Goal: Task Accomplishment & Management: Complete application form

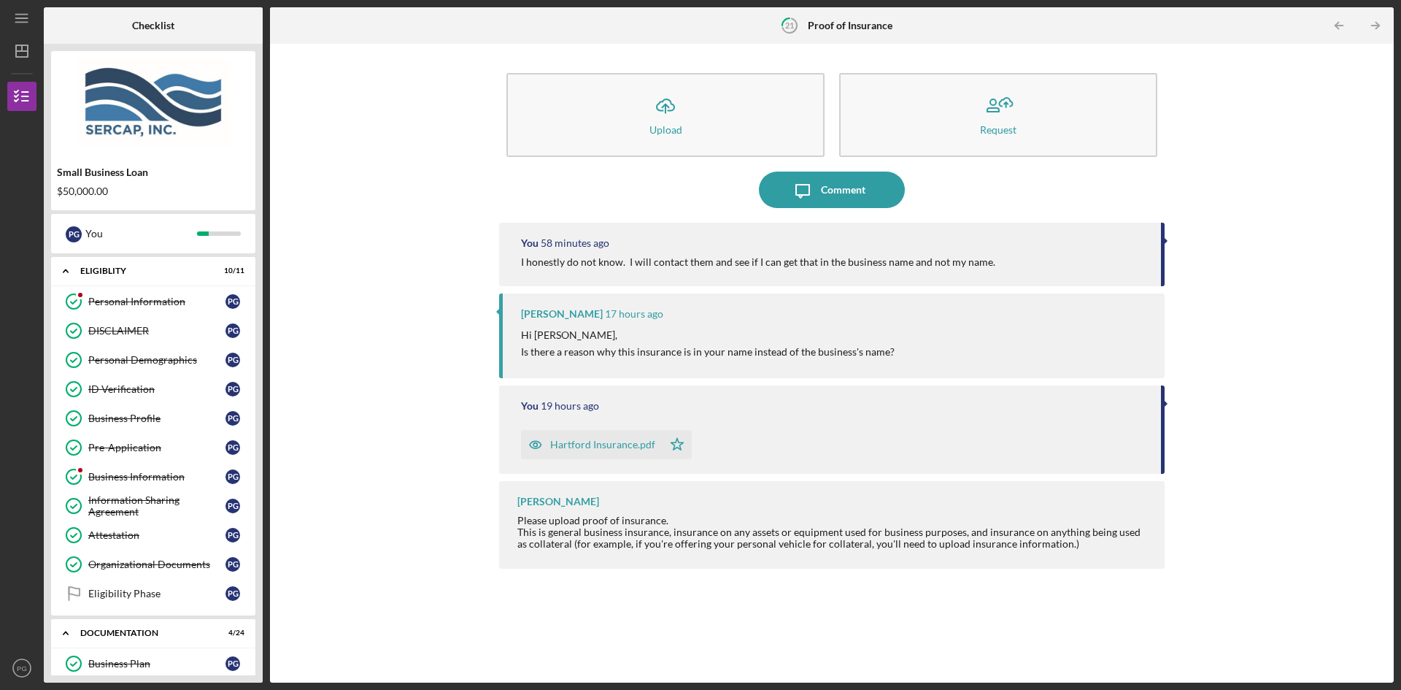
scroll to position [521, 0]
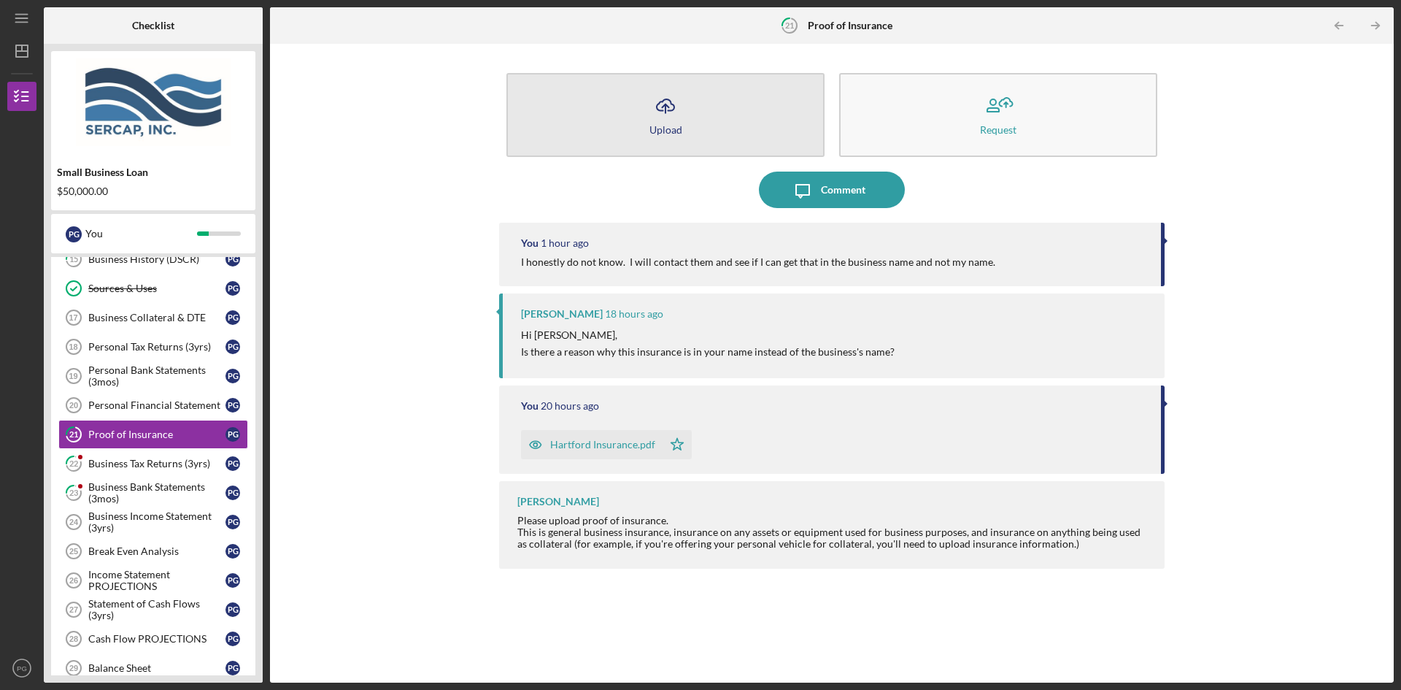
click at [665, 105] on polyline "button" at bounding box center [665, 106] width 7 height 4
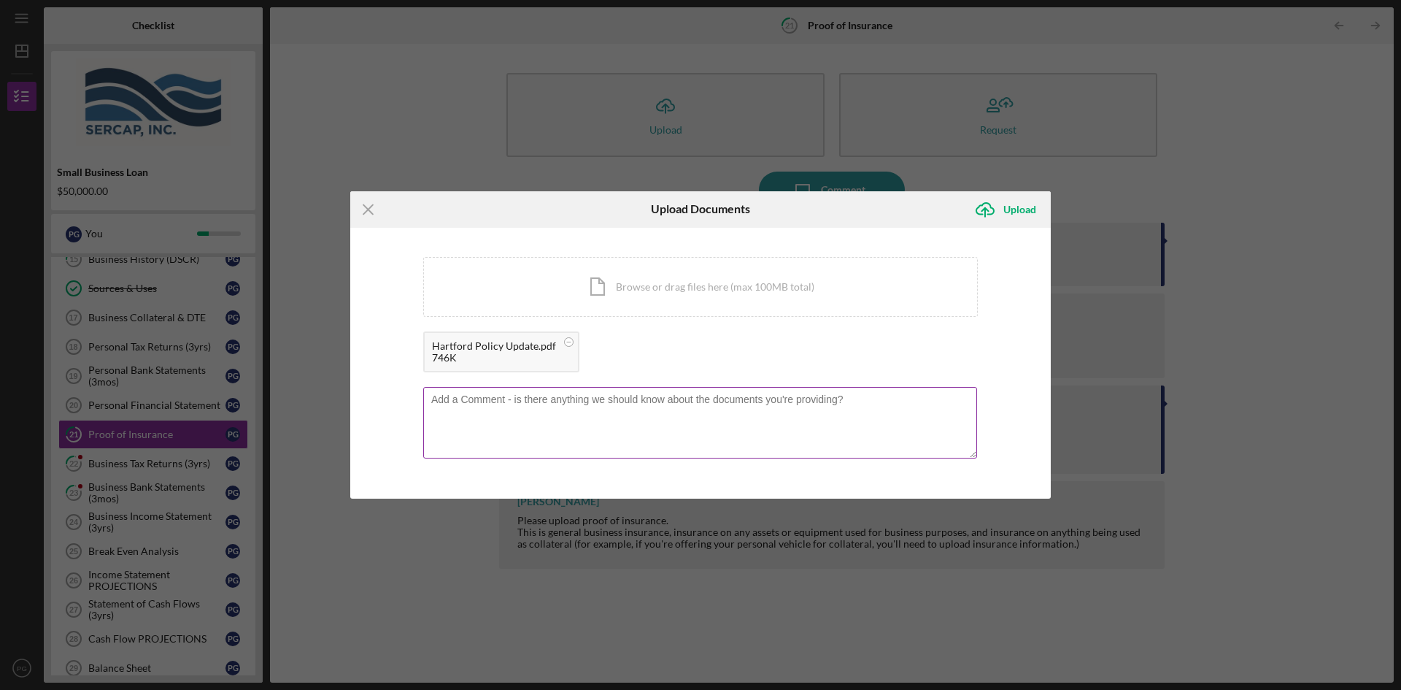
click at [557, 398] on textarea at bounding box center [700, 423] width 554 height 72
type textarea "I had submitted a policy name change on [DATE]. I am awaiting updated paperwork…"
click at [1009, 208] on div "Upload" at bounding box center [1019, 209] width 33 height 29
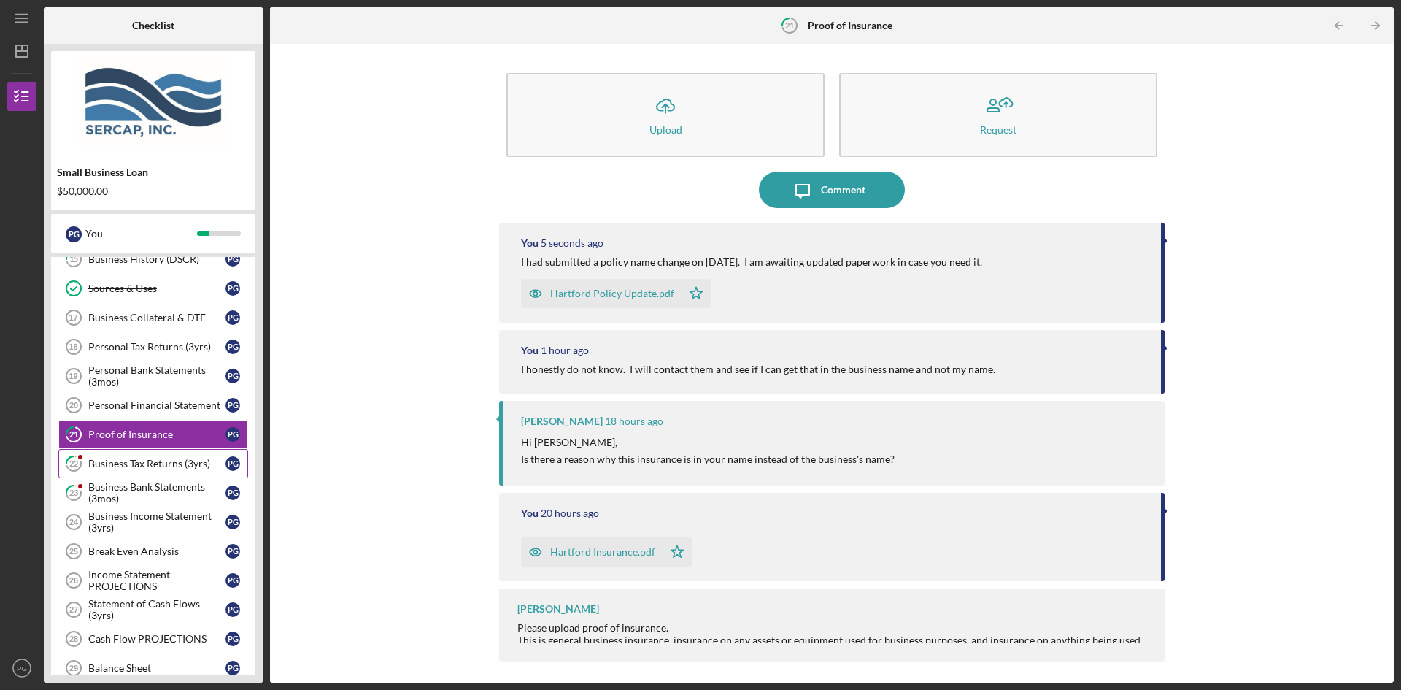
click at [147, 463] on div "Business Tax Returns (3yrs)" at bounding box center [156, 463] width 137 height 12
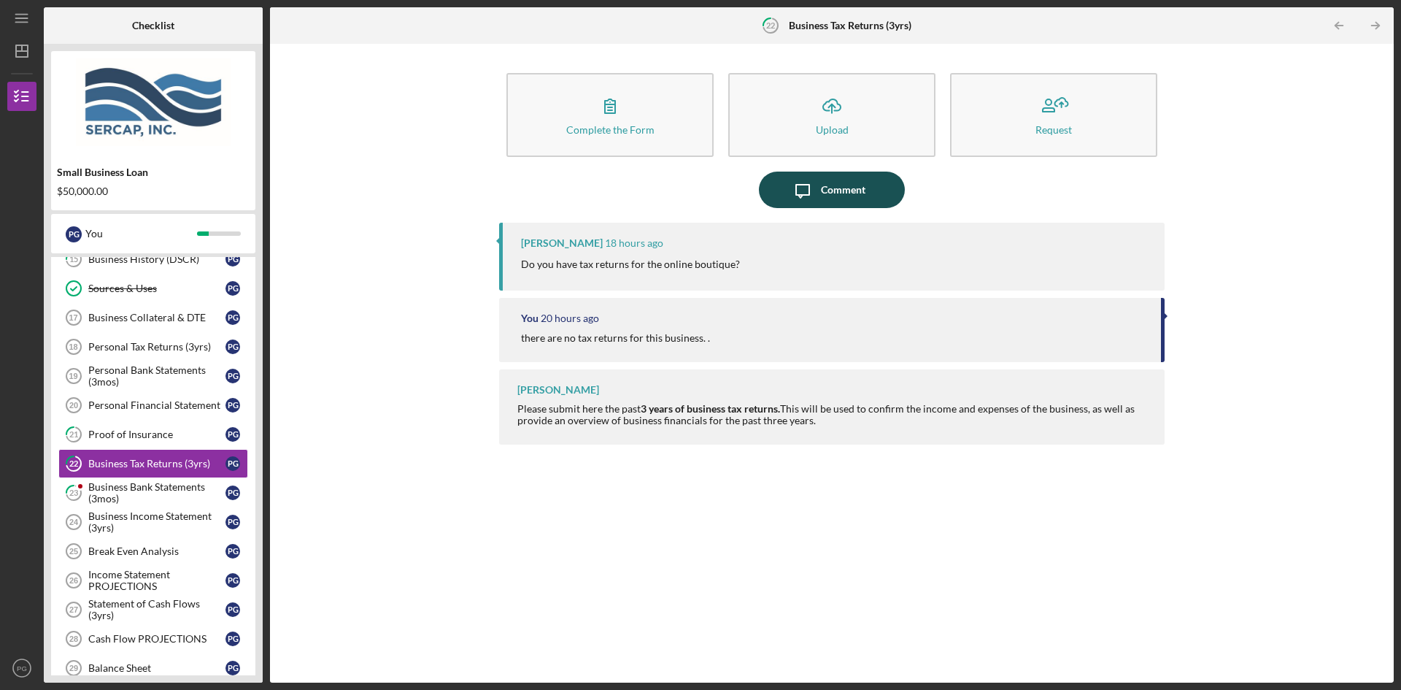
click at [816, 190] on icon "Icon/Message" at bounding box center [802, 189] width 36 height 36
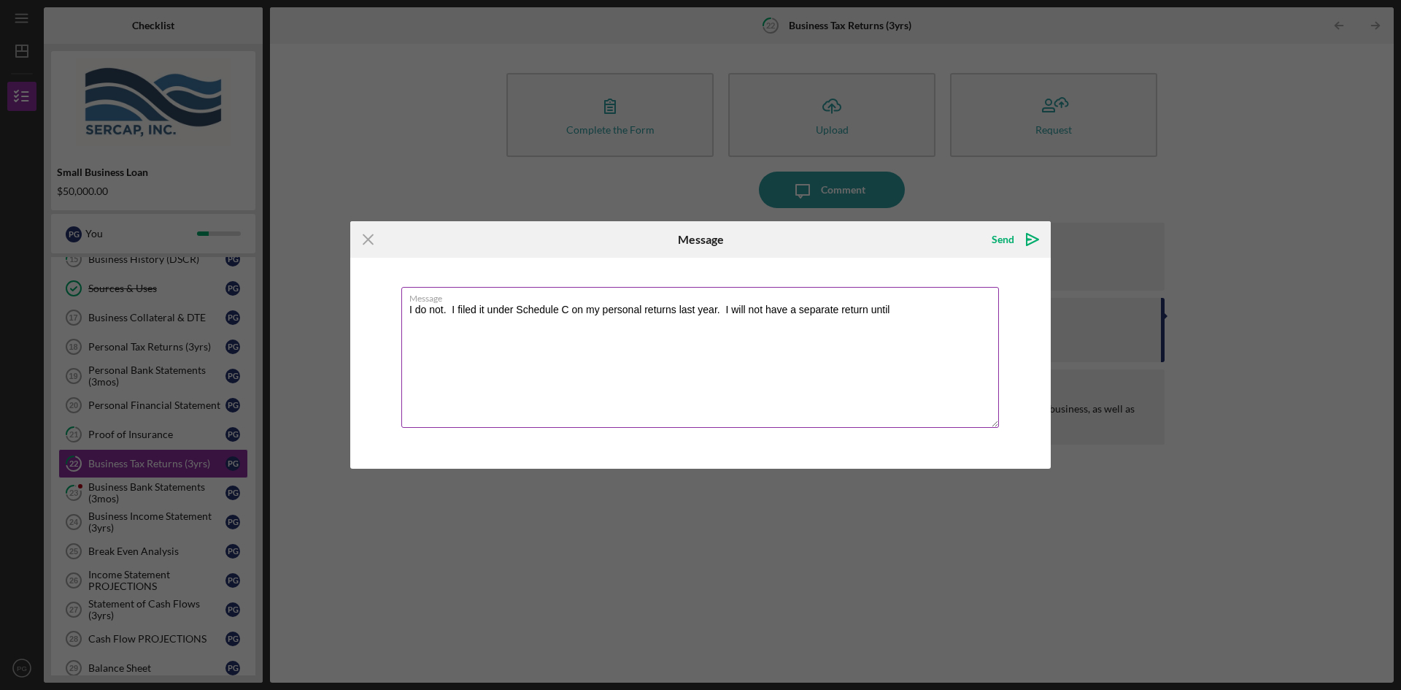
click at [764, 309] on textarea "I do not. I filed it under Schedule C on my personal returns last year. I will …" at bounding box center [700, 357] width 598 height 141
click at [882, 309] on textarea "I do not. I filed it under Schedule C on my personal returns last year. I will …" at bounding box center [700, 357] width 598 height 141
drag, startPoint x: 769, startPoint y: 309, endPoint x: 749, endPoint y: 309, distance: 19.7
click at [749, 309] on textarea "I do not. I filed it under Schedule C on my personal returns last year. I will …" at bounding box center [700, 357] width 598 height 141
type textarea "I do not. I filed it under Schedule C on my personal returns last year. I will …"
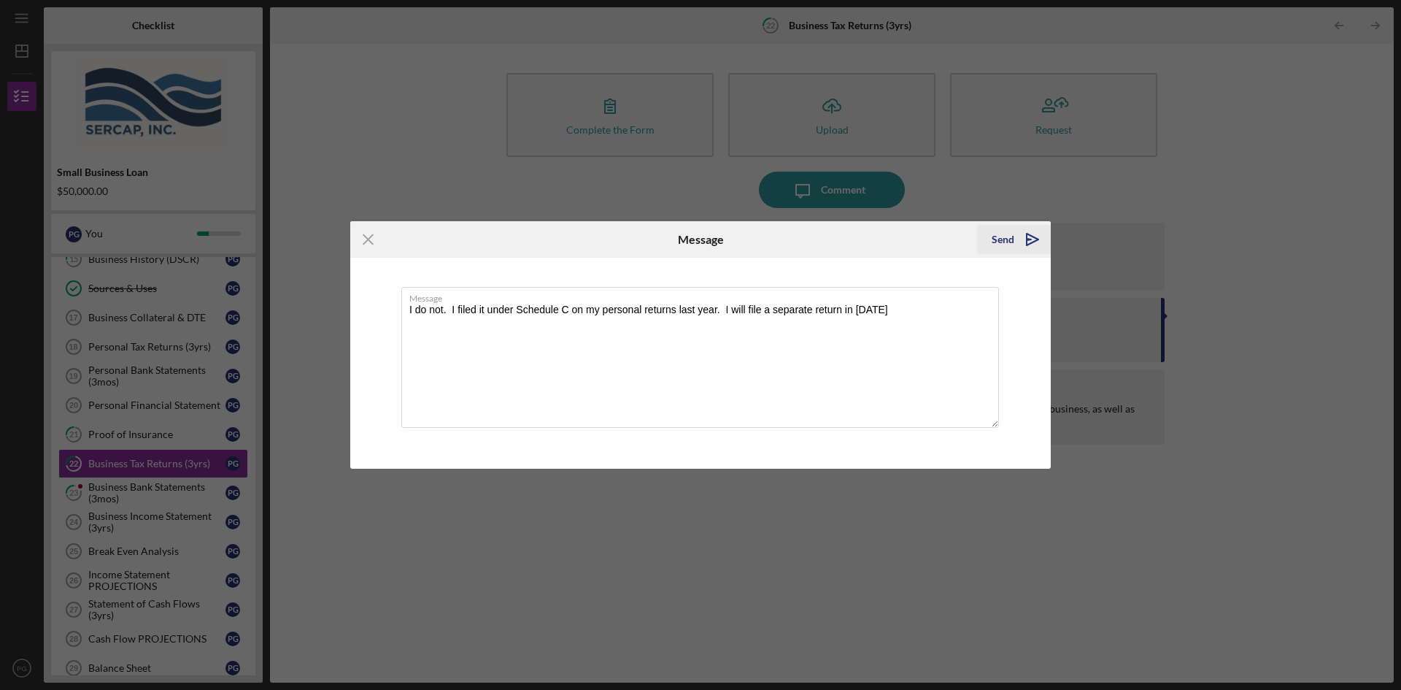
click at [999, 239] on div "Send" at bounding box center [1003, 239] width 23 height 29
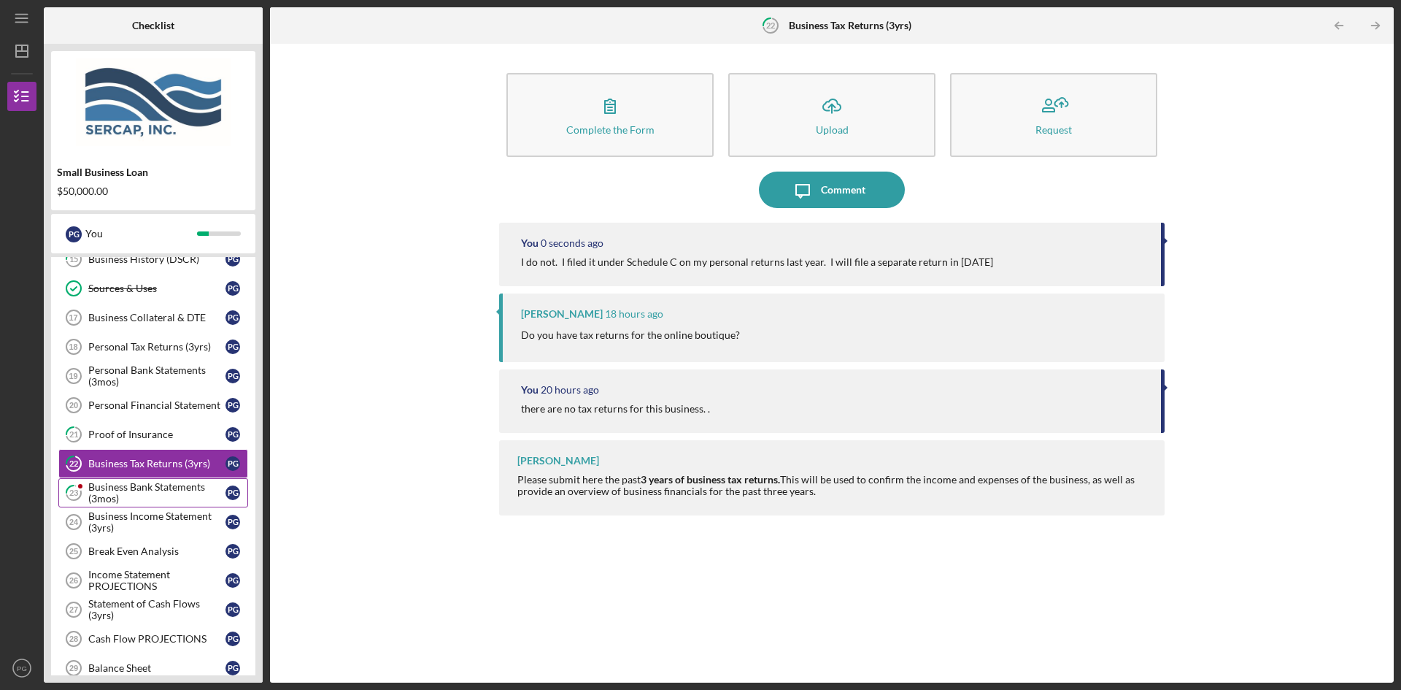
click at [112, 490] on div "Business Bank Statements (3mos)" at bounding box center [156, 492] width 137 height 23
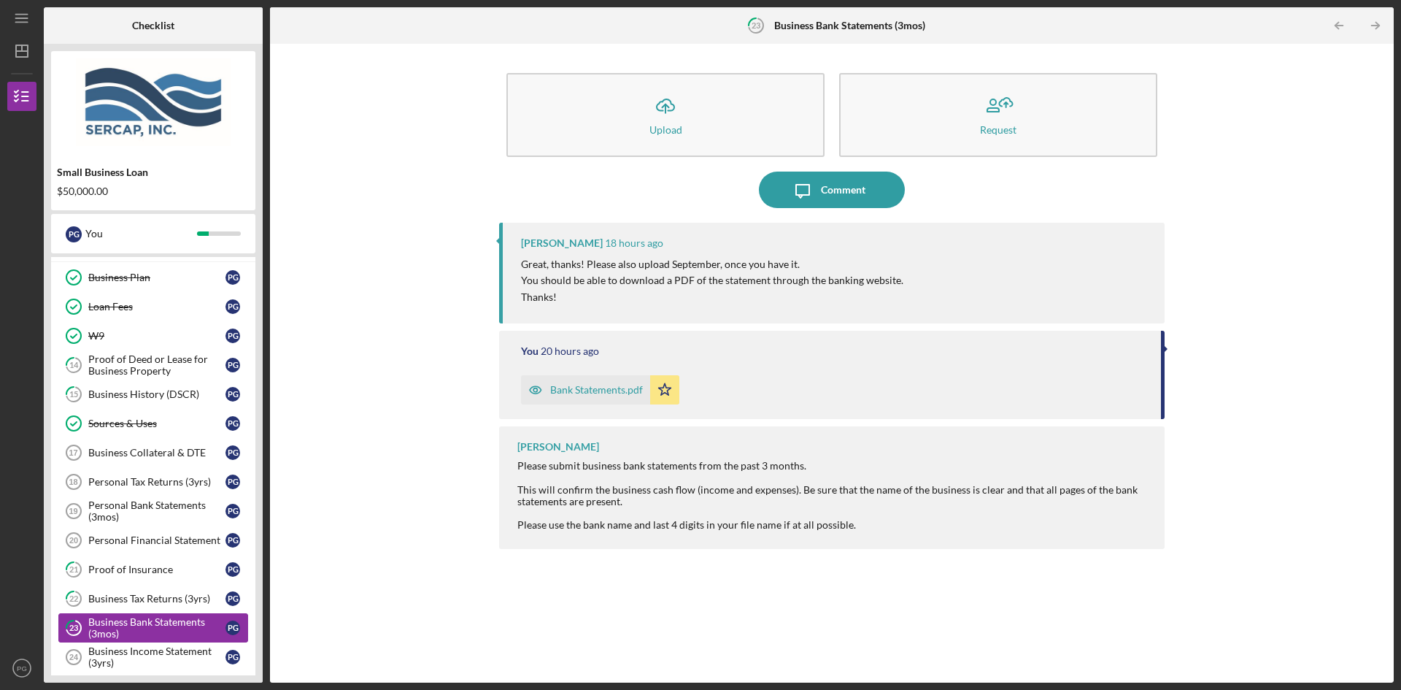
scroll to position [309, 0]
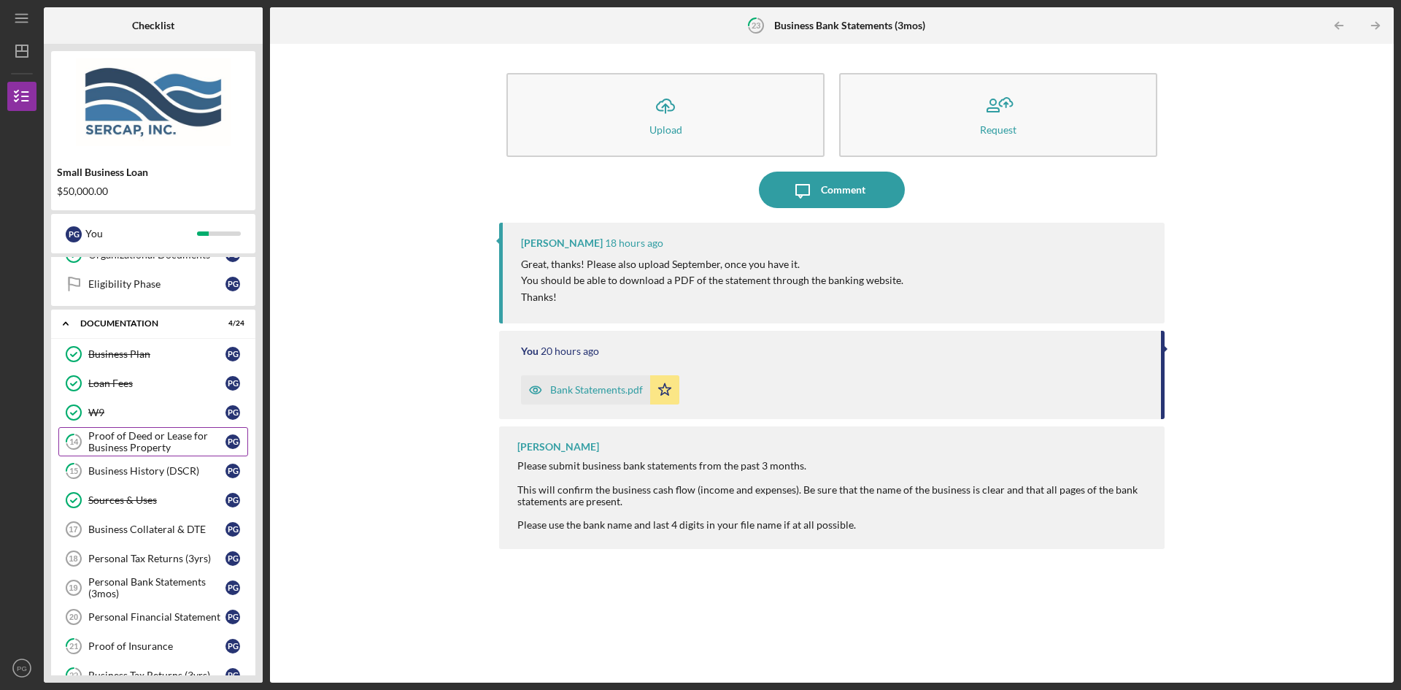
click at [120, 444] on div "Proof of Deed or Lease for Business Property" at bounding box center [156, 441] width 137 height 23
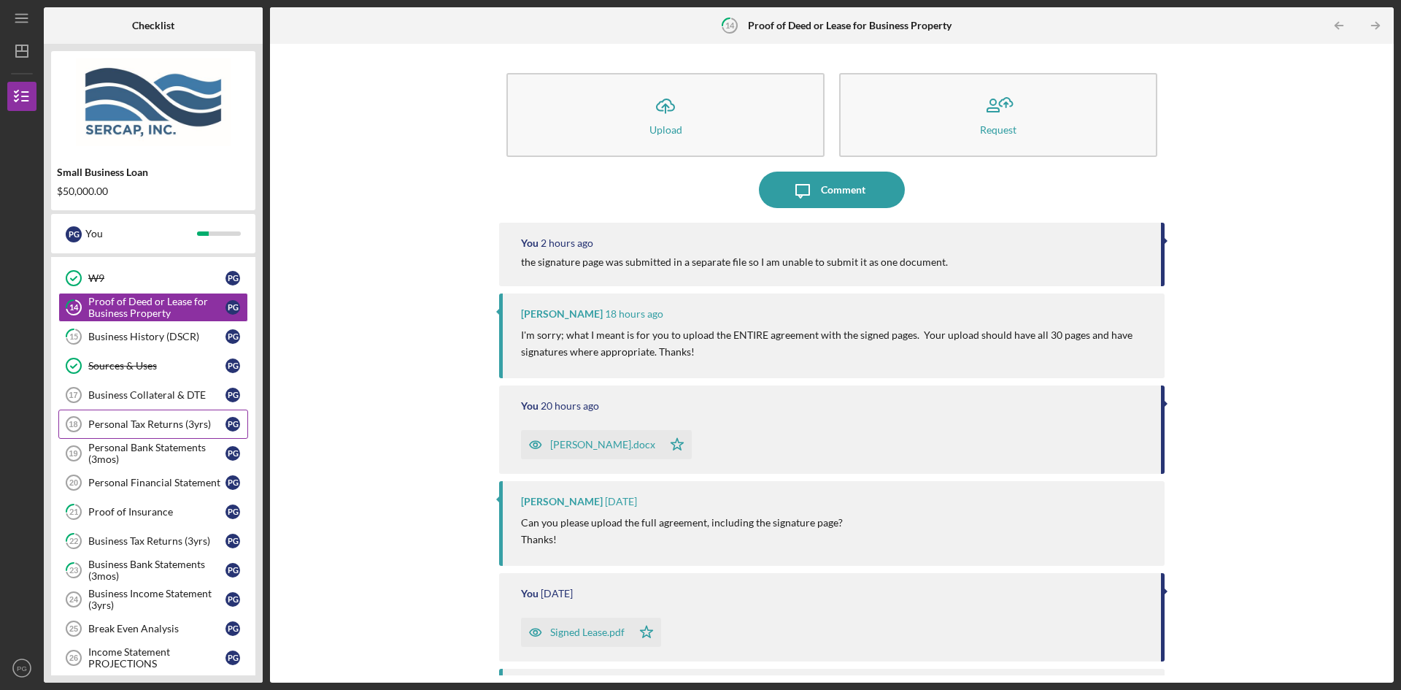
scroll to position [455, 0]
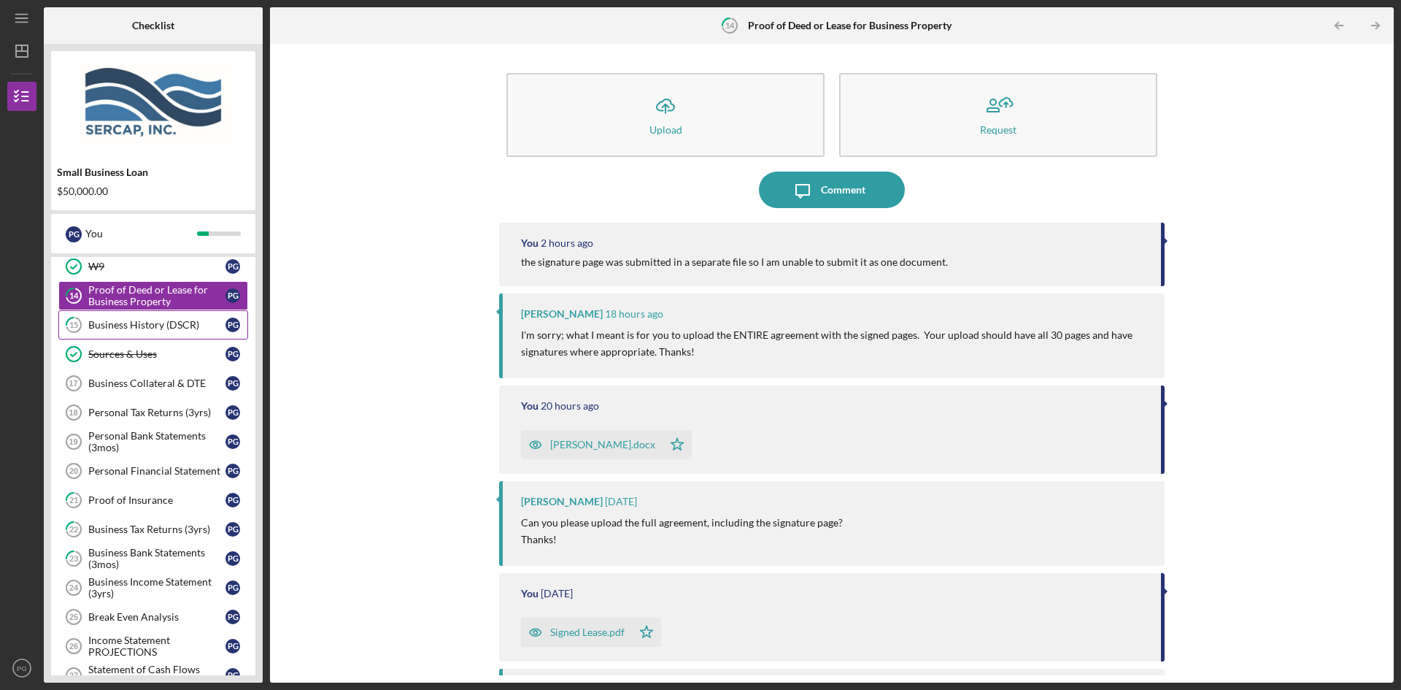
click at [111, 324] on div "Business History (DSCR)" at bounding box center [156, 325] width 137 height 12
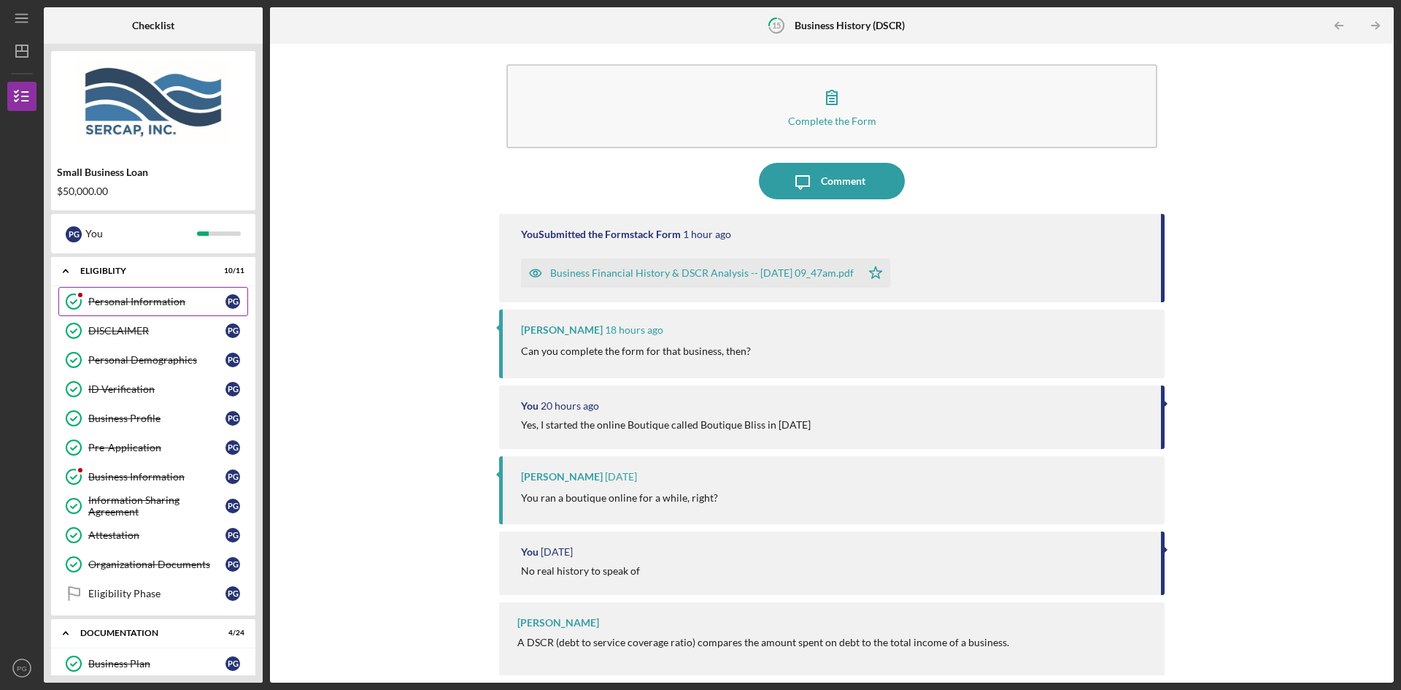
click at [83, 296] on div at bounding box center [80, 294] width 9 height 9
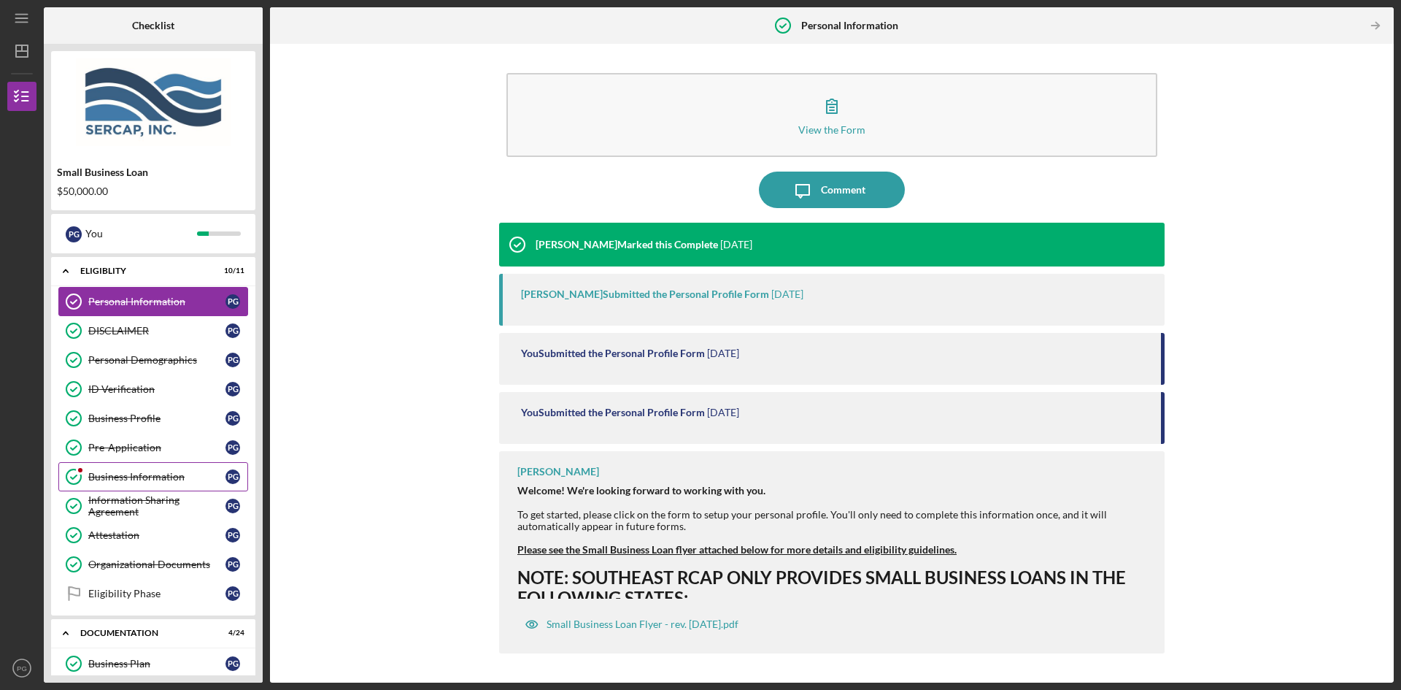
click at [122, 471] on div "Business Information" at bounding box center [156, 477] width 137 height 12
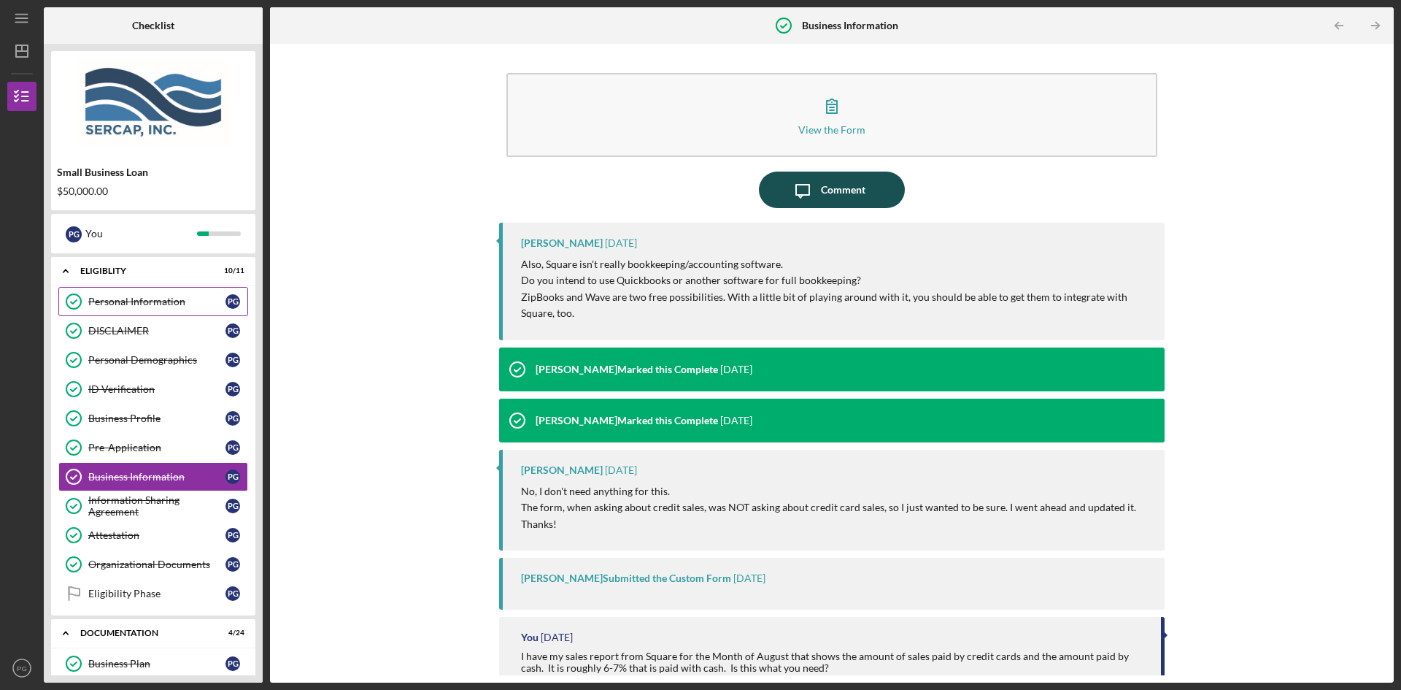
click at [821, 191] on div "Comment" at bounding box center [843, 189] width 45 height 36
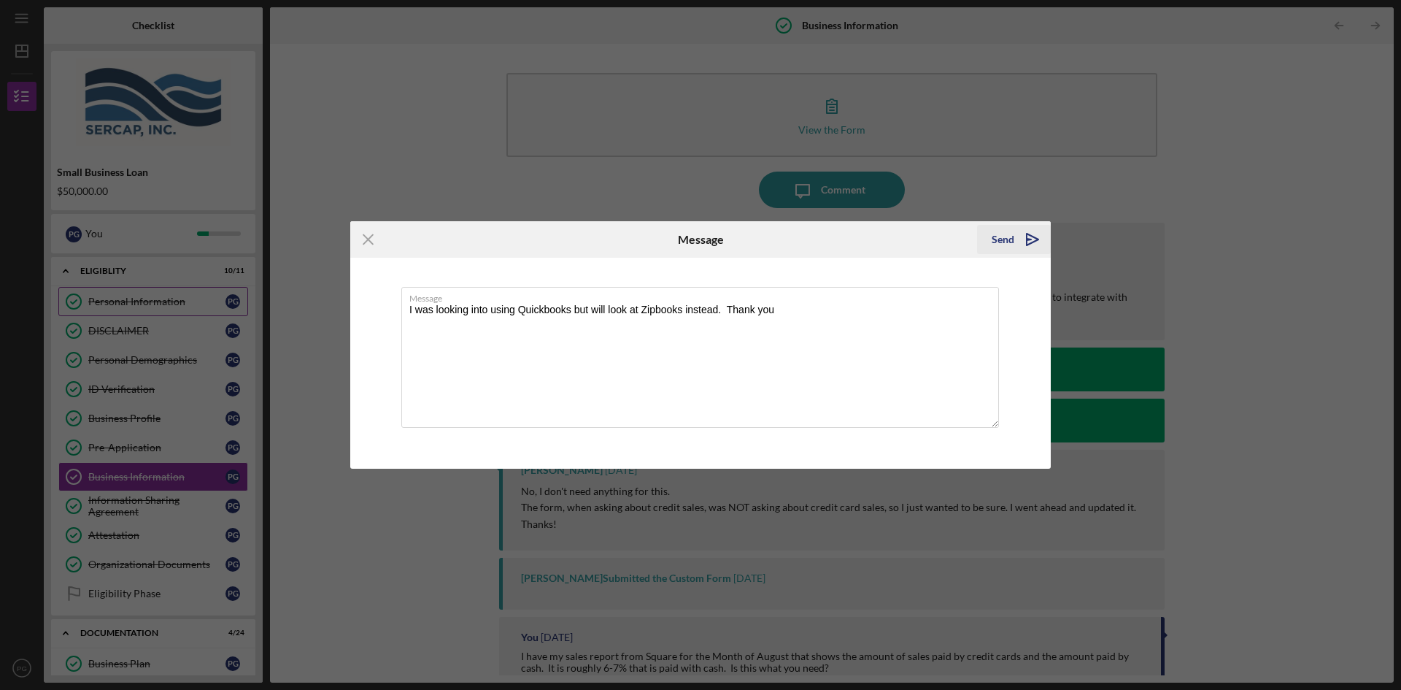
type textarea "I was looking into using Quickbooks but will look at Zipbooks instead. Thank you"
click at [998, 242] on div "Send" at bounding box center [1003, 239] width 23 height 29
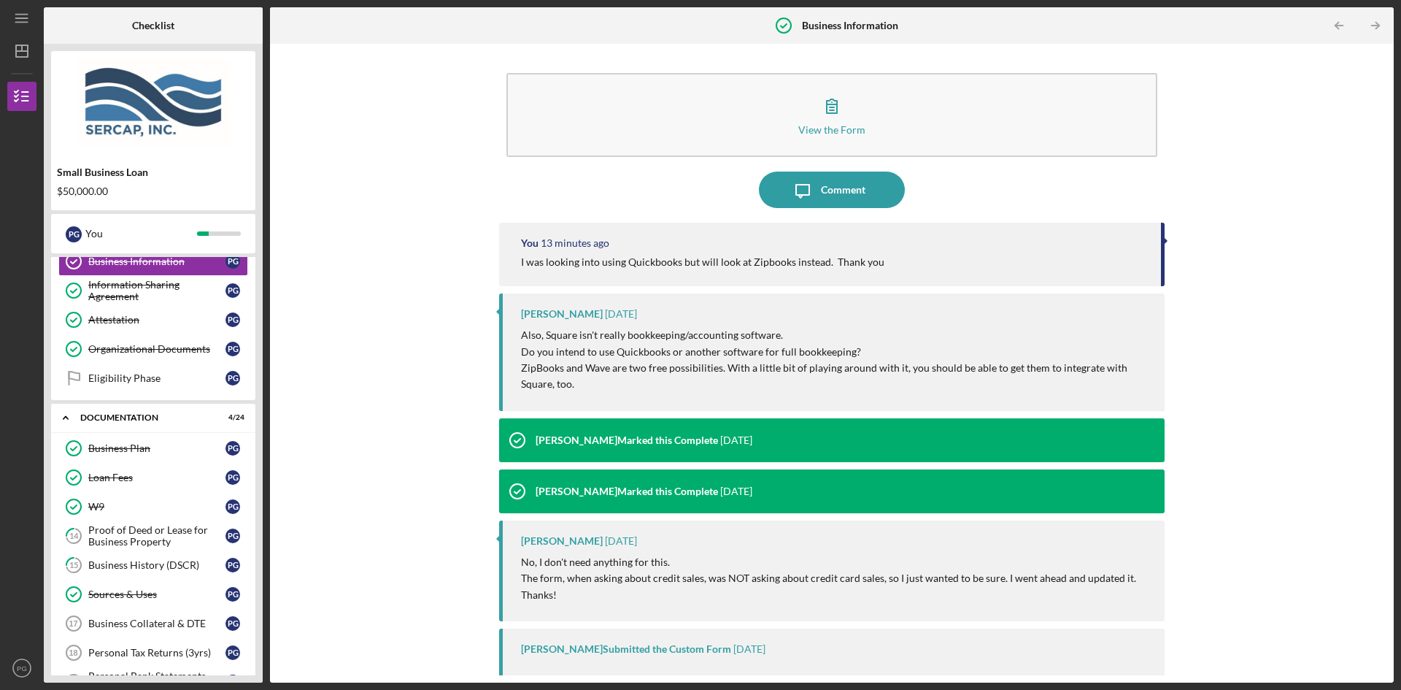
scroll to position [219, 0]
click at [445, 104] on div "View the Form Form Icon/Message Comment You 28 minutes ago I was looking into u…" at bounding box center [831, 363] width 1109 height 624
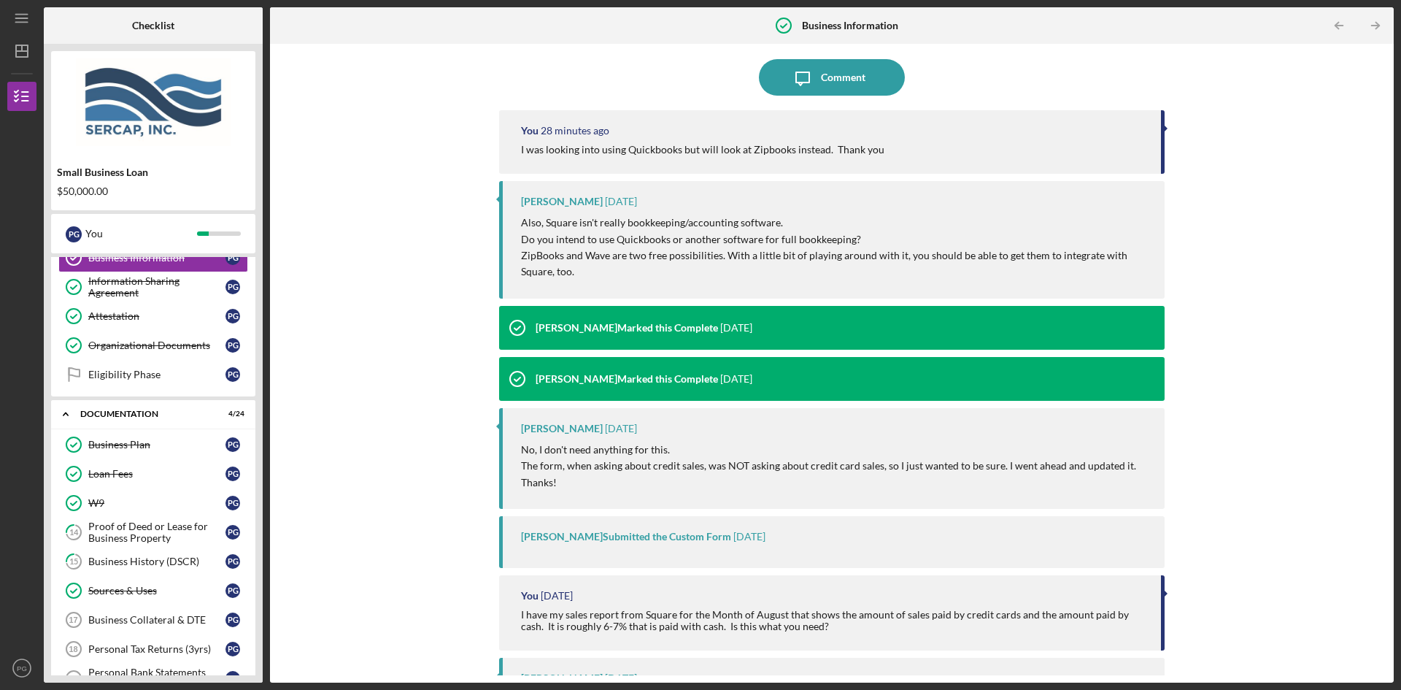
scroll to position [146, 0]
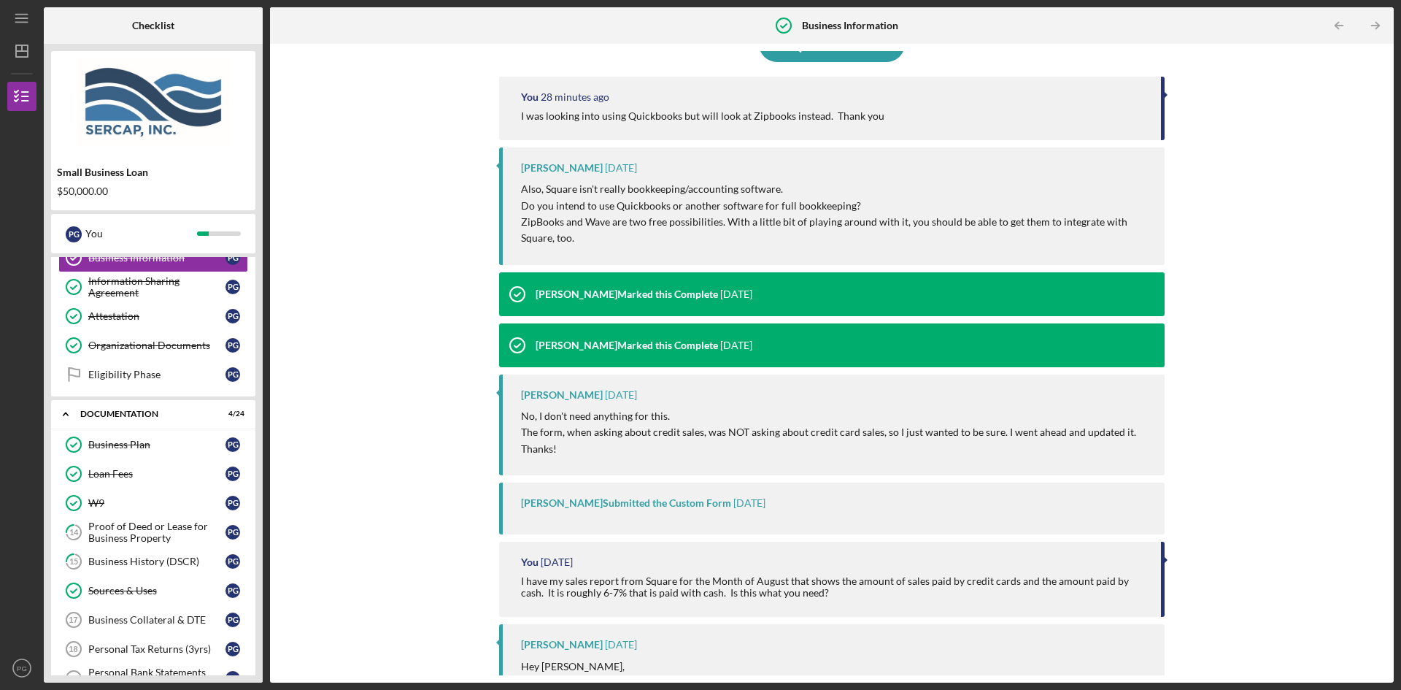
click at [457, 369] on div "View the Form Form Icon/Message Comment You 28 minutes ago I was looking into u…" at bounding box center [831, 363] width 1109 height 624
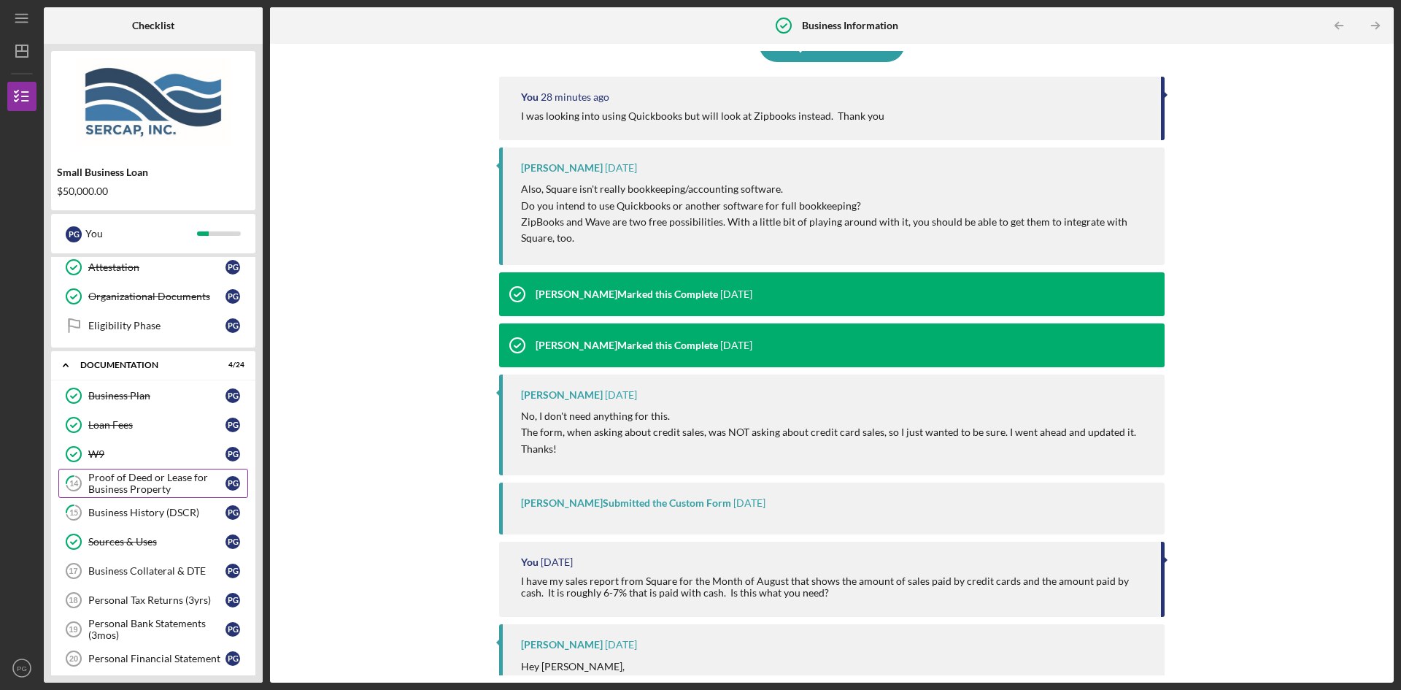
scroll to position [292, 0]
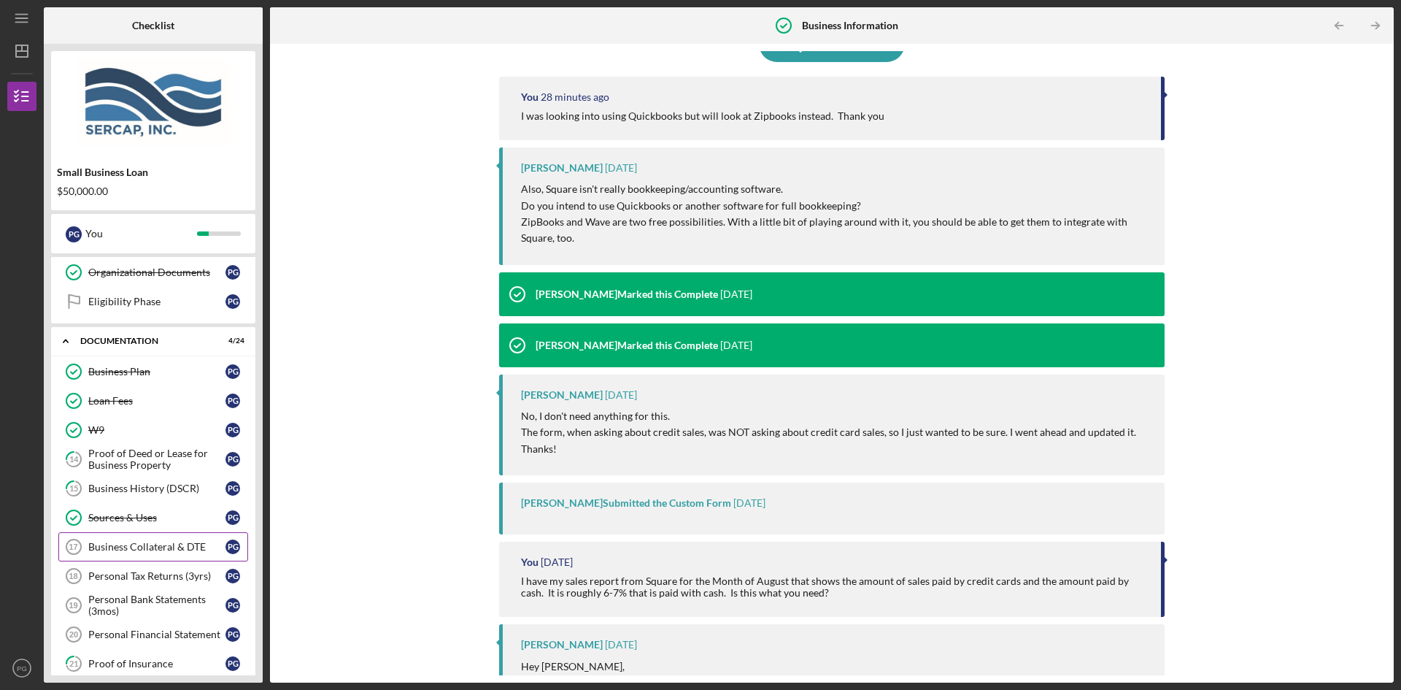
click at [122, 549] on div "Business Collateral & DTE" at bounding box center [156, 547] width 137 height 12
